Goal: Transaction & Acquisition: Purchase product/service

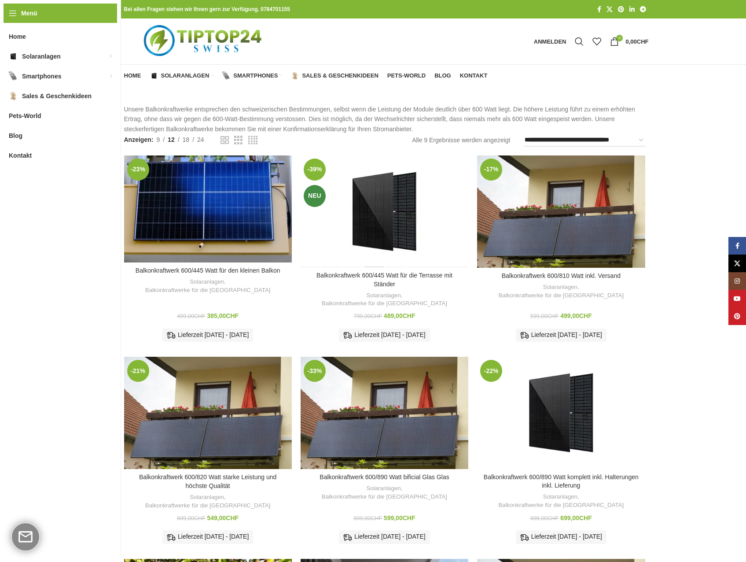
click at [383, 226] on div "Balkonkraftwerk 600/445 Watt für die Terrasse mit Ständer" at bounding box center [374, 211] width 21 height 112
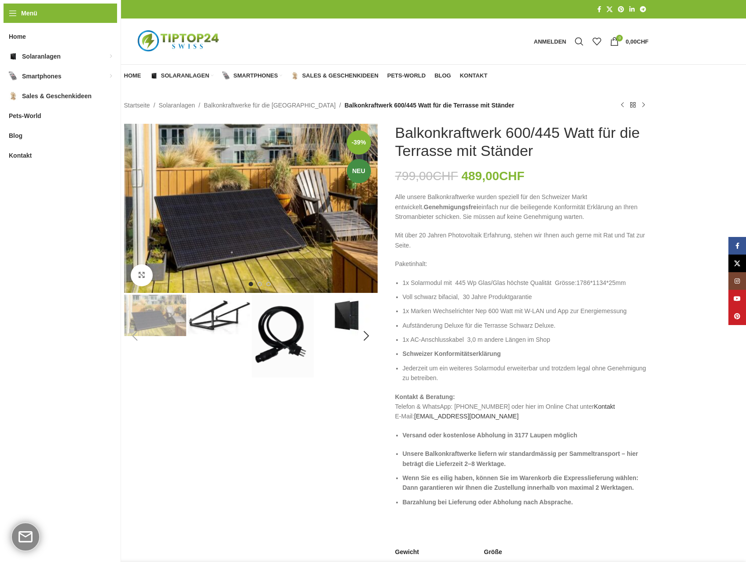
drag, startPoint x: 400, startPoint y: 196, endPoint x: 622, endPoint y: 214, distance: 223.0
click at [622, 214] on p "Alle unsere Balkonkraftwerke wurden speziell für den Schweizer Markt entwickelt…" at bounding box center [522, 206] width 254 height 29
click at [212, 322] on img "2 / 8" at bounding box center [219, 314] width 62 height 40
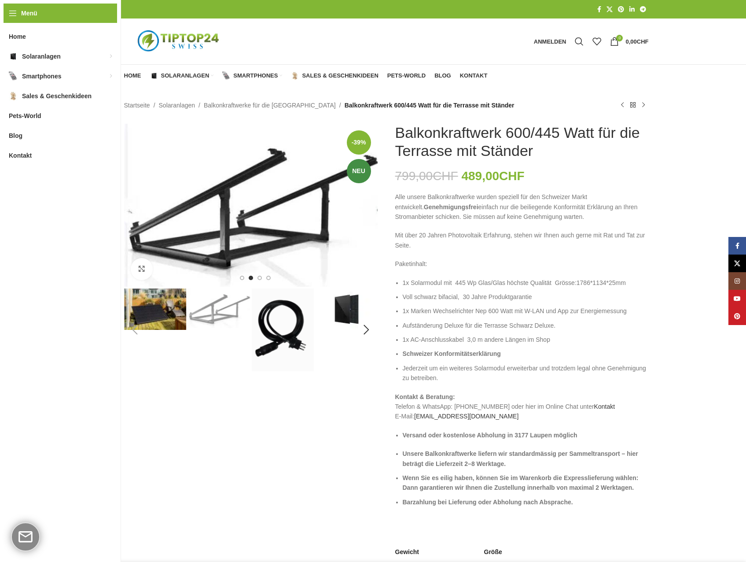
click at [302, 323] on img "3 / 8" at bounding box center [283, 329] width 62 height 83
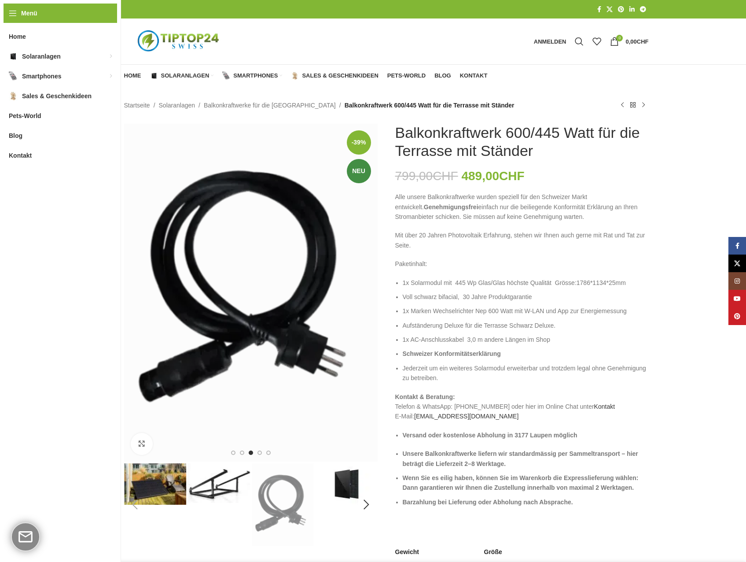
click at [343, 478] on img "4 / 8" at bounding box center [347, 483] width 62 height 41
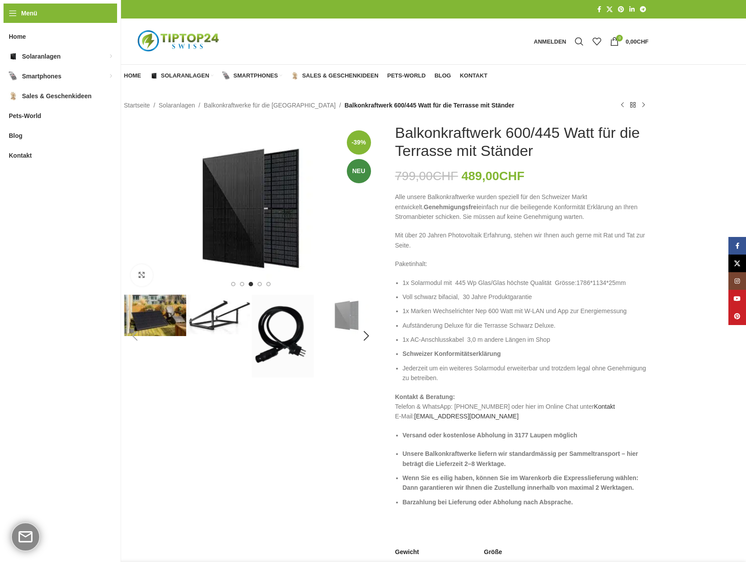
click at [162, 316] on img "1 / 8" at bounding box center [155, 314] width 62 height 41
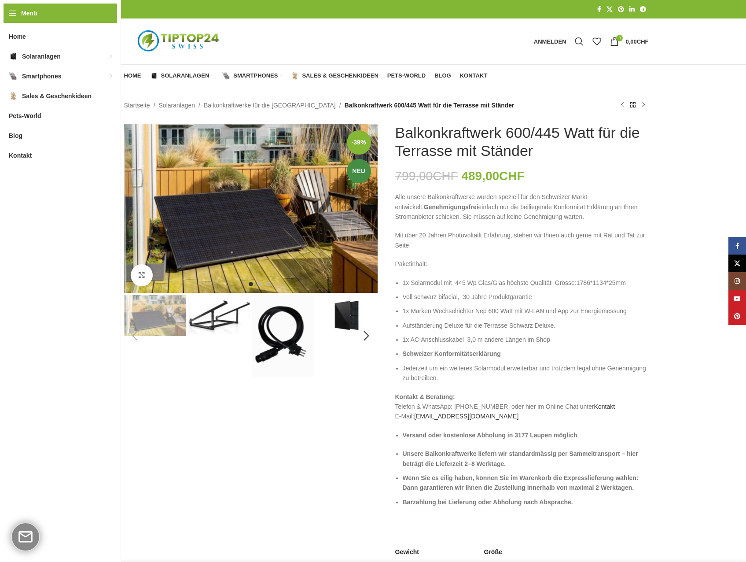
click at [228, 309] on img "2 / 8" at bounding box center [219, 314] width 62 height 40
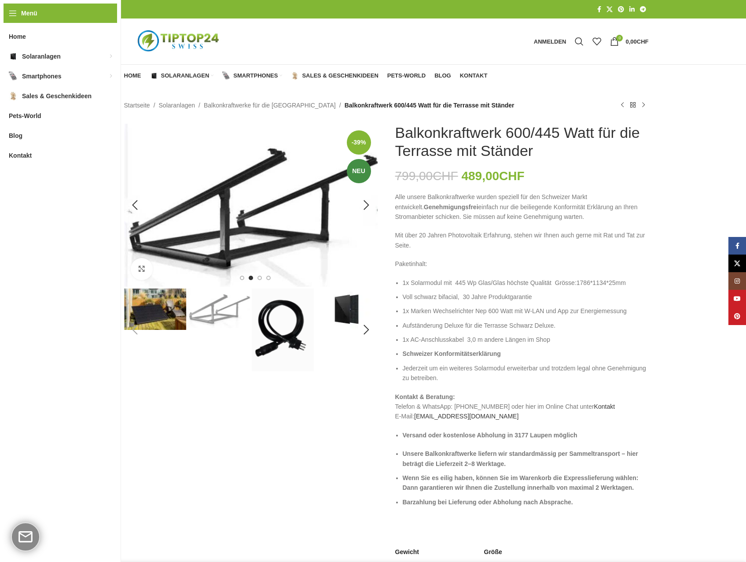
click at [253, 235] on img "2 / 8" at bounding box center [251, 205] width 254 height 163
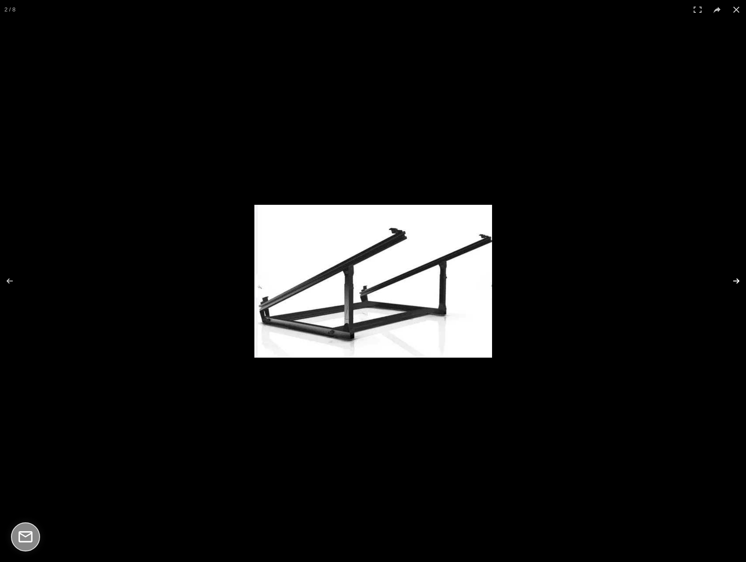
click at [734, 280] on button at bounding box center [730, 281] width 31 height 44
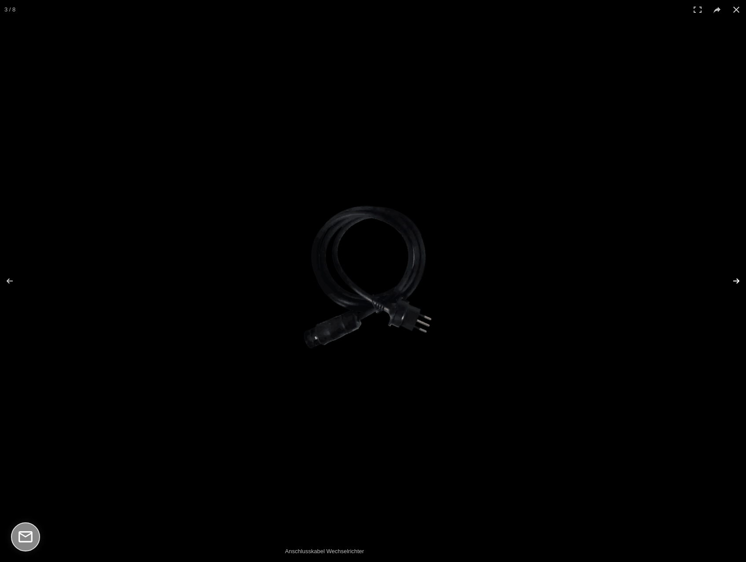
click at [734, 280] on button at bounding box center [730, 281] width 31 height 44
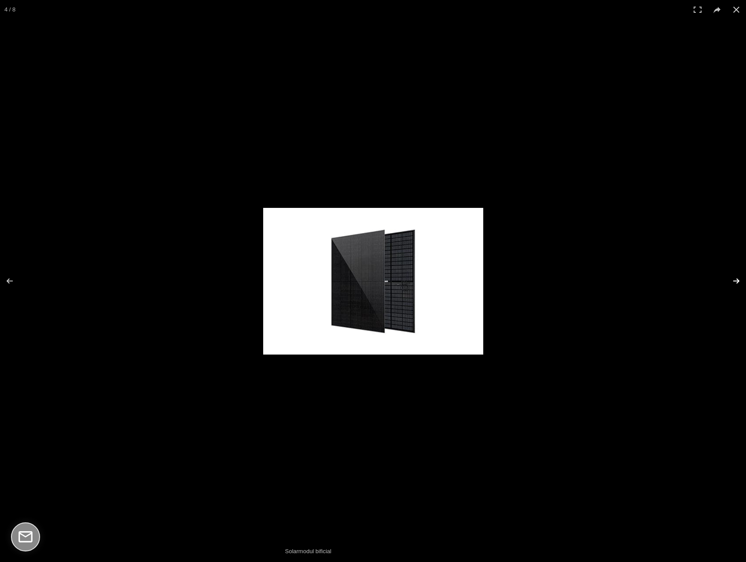
click at [734, 280] on button at bounding box center [730, 281] width 31 height 44
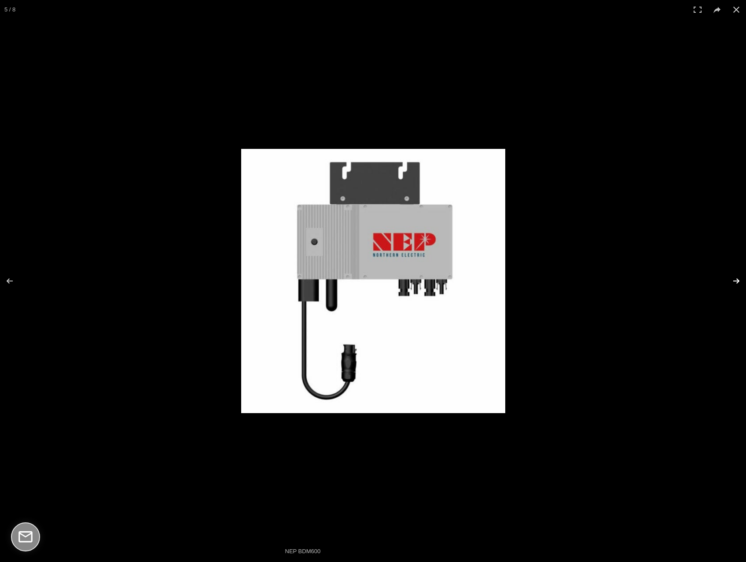
click at [734, 280] on button at bounding box center [730, 281] width 31 height 44
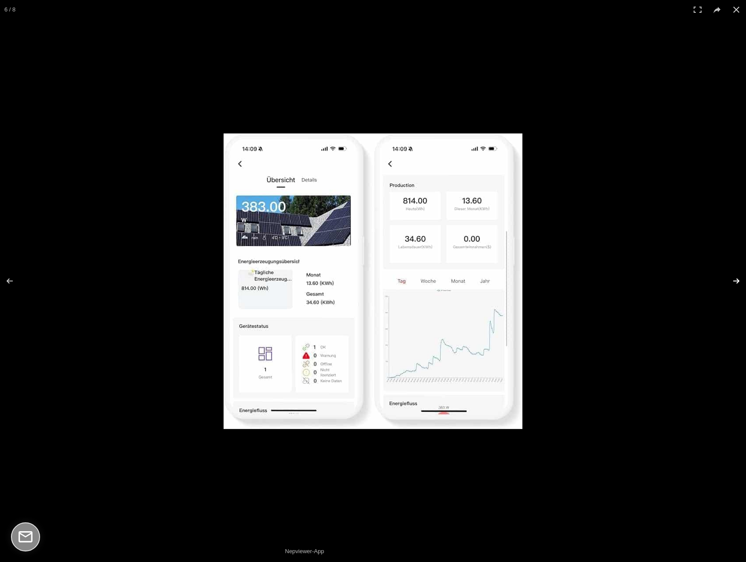
click at [734, 280] on button at bounding box center [730, 281] width 31 height 44
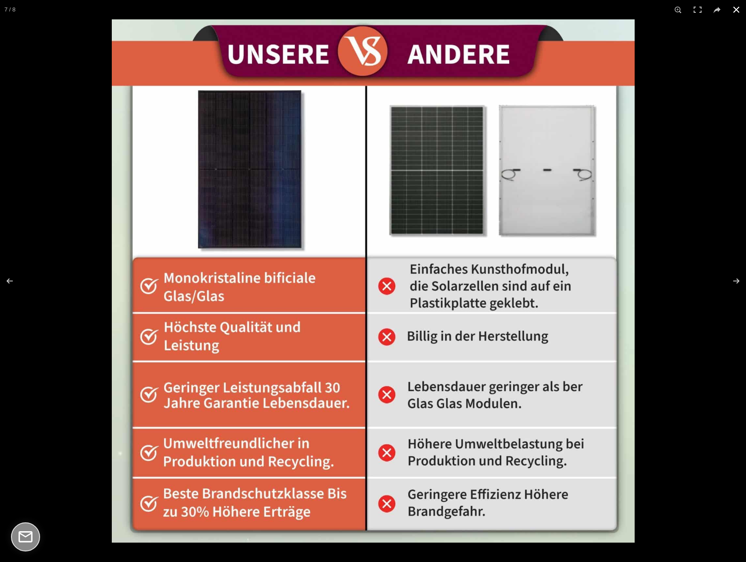
click at [736, 11] on button at bounding box center [736, 9] width 19 height 19
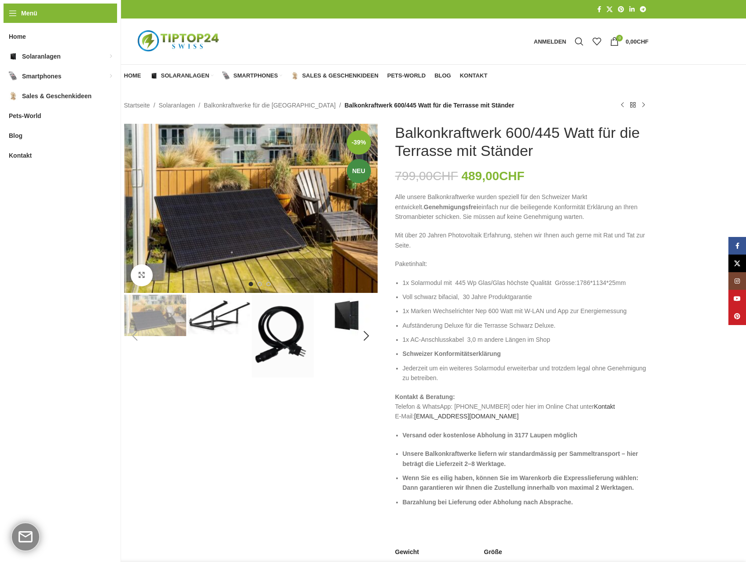
click at [229, 314] on img "2 / 8" at bounding box center [219, 314] width 62 height 40
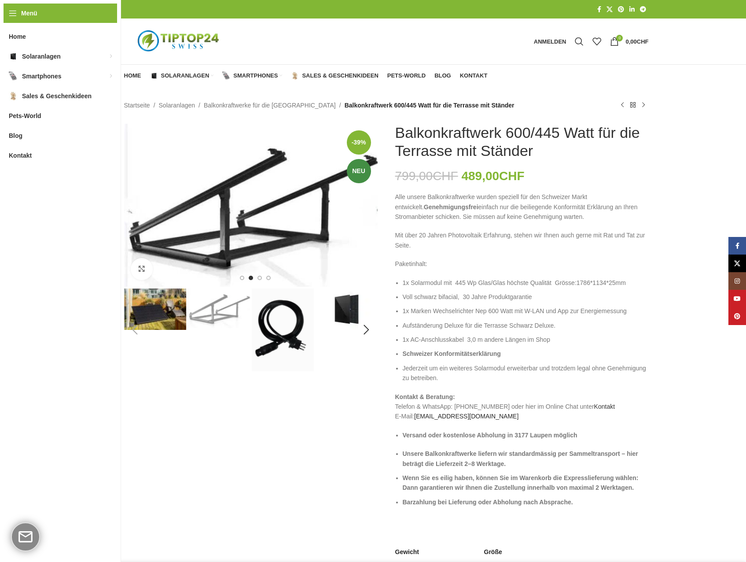
scroll to position [44, 0]
